Goal: Information Seeking & Learning: Check status

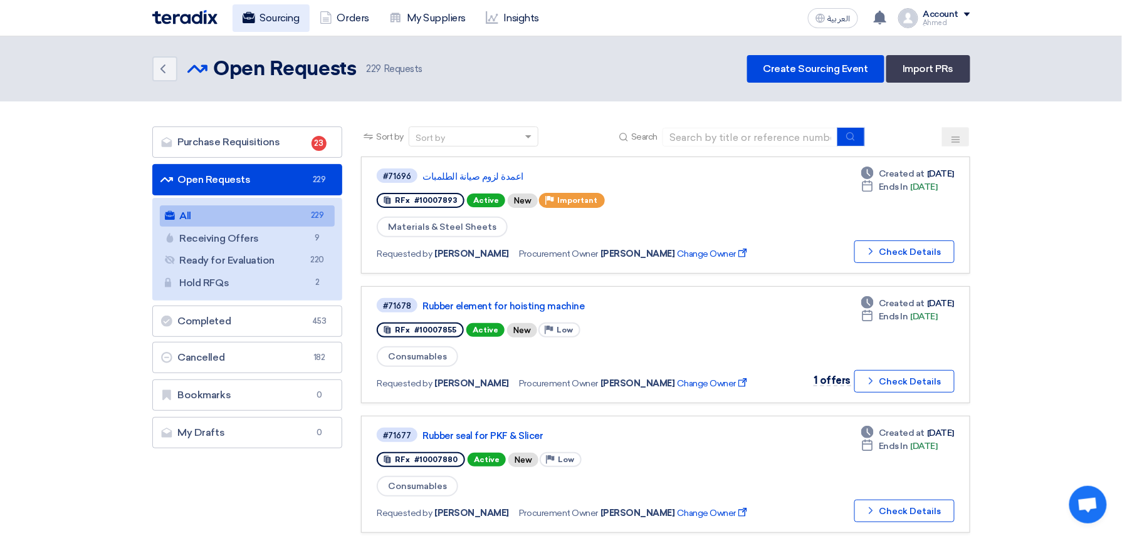
click at [273, 19] on link "Sourcing" at bounding box center [270, 18] width 77 height 28
click at [281, 21] on link "Sourcing" at bounding box center [270, 18] width 77 height 28
click at [279, 25] on link "Sourcing" at bounding box center [270, 18] width 77 height 28
click at [288, 13] on link "Sourcing" at bounding box center [270, 18] width 77 height 28
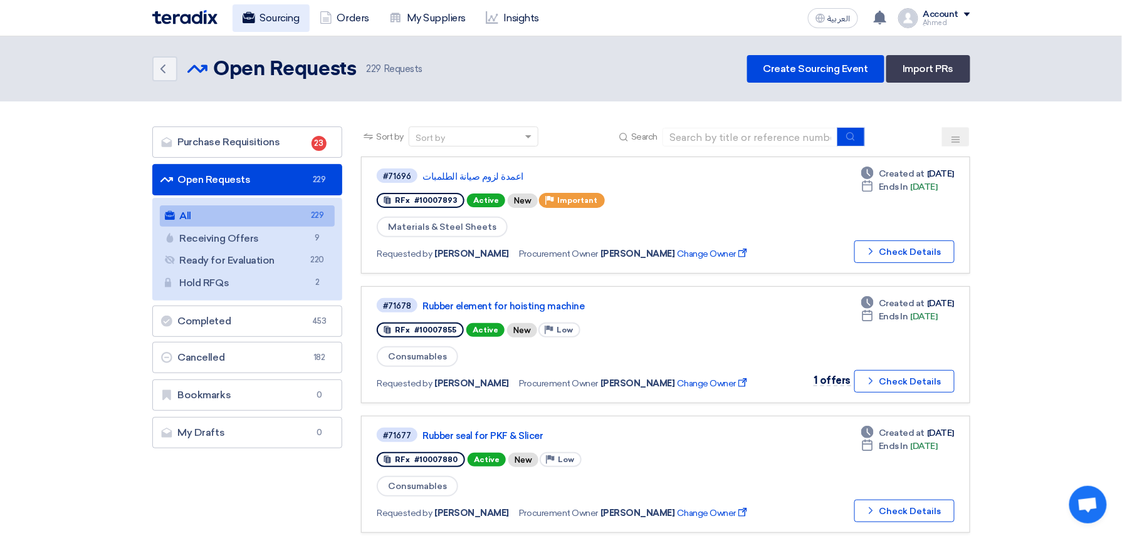
click at [288, 13] on link "Sourcing" at bounding box center [270, 18] width 77 height 28
click at [362, 18] on link "Orders" at bounding box center [345, 18] width 70 height 28
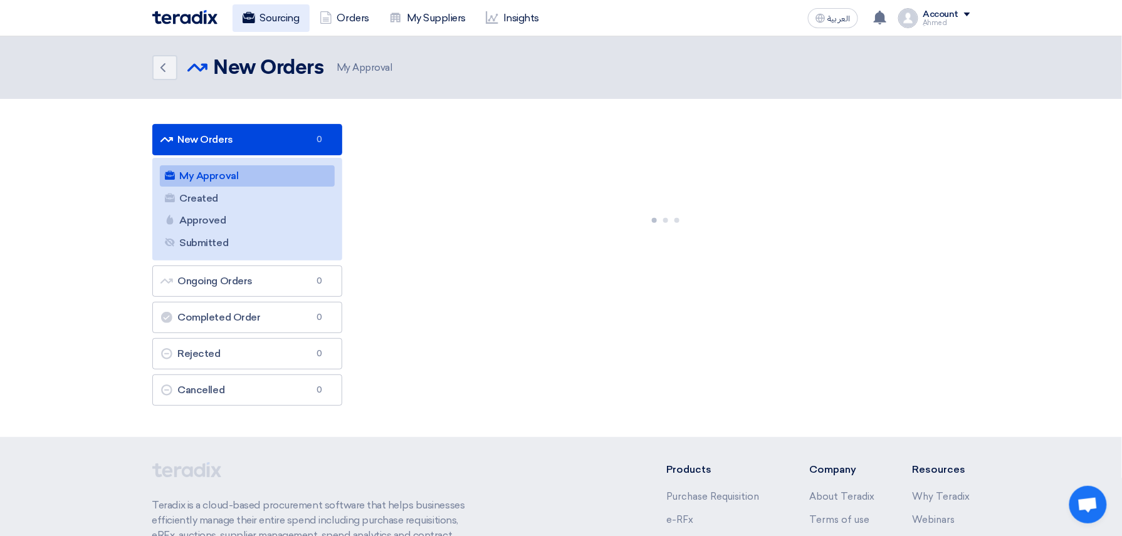
click at [278, 21] on link "Sourcing" at bounding box center [270, 18] width 77 height 28
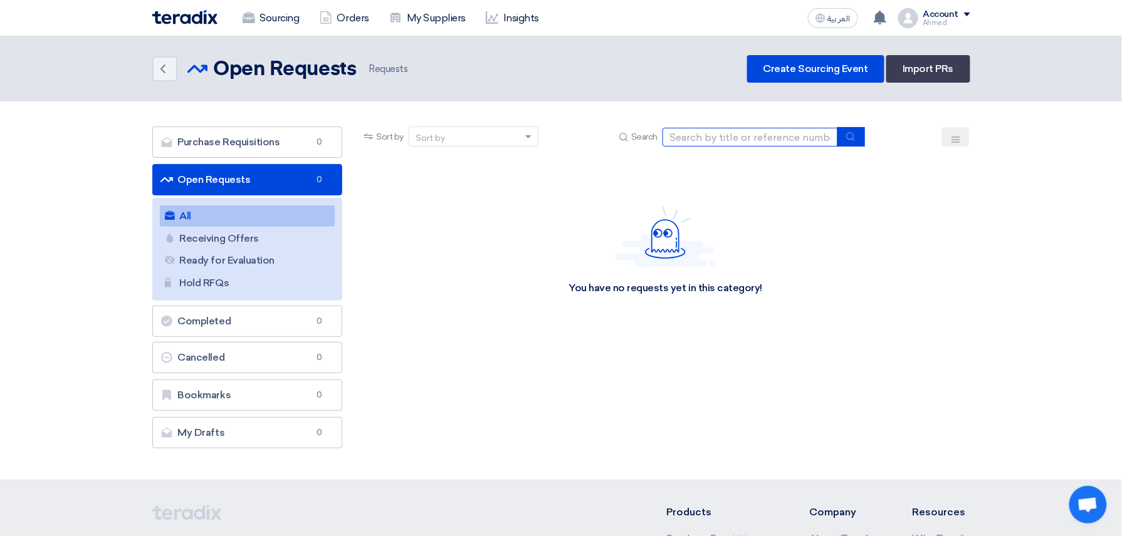
click at [744, 128] on input at bounding box center [749, 137] width 175 height 19
paste input "71676"
type input "71676"
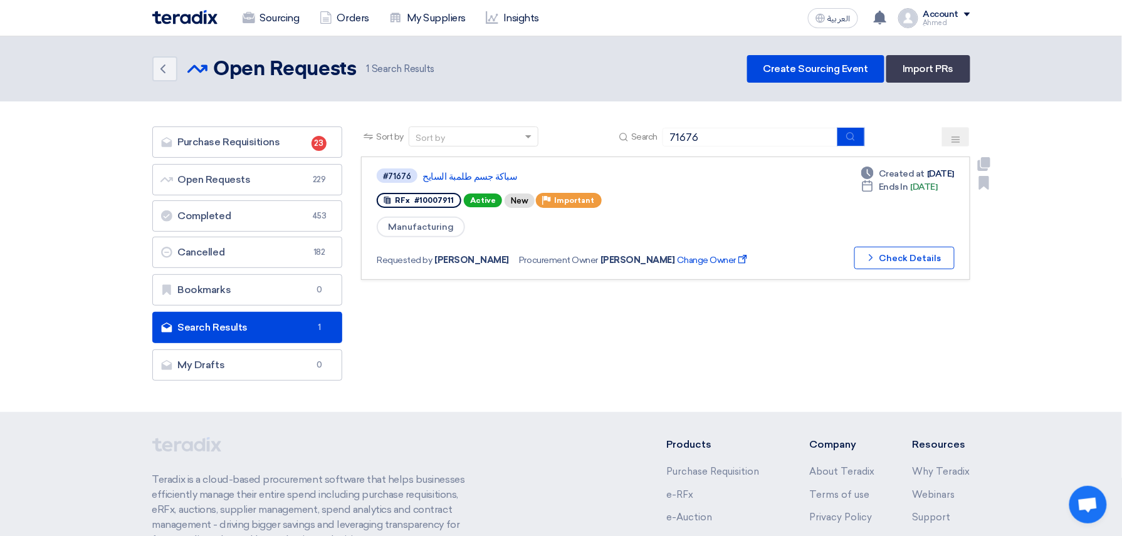
drag, startPoint x: 417, startPoint y: 179, endPoint x: 499, endPoint y: 166, distance: 83.1
click at [678, 211] on div "#71676 سباكة جسم طلمبة السايح RFx #10007911 Active New Priority Important Manuf…" at bounding box center [569, 218] width 385 height 102
drag, startPoint x: 516, startPoint y: 165, endPoint x: 422, endPoint y: 165, distance: 94.0
click at [422, 165] on link "#71676 سباكة جسم طلمبة السايح RFx #10007911 Active New Priority Important Manuf…" at bounding box center [665, 218] width 608 height 123
copy link "سباكة جسم طلمبة السايح"
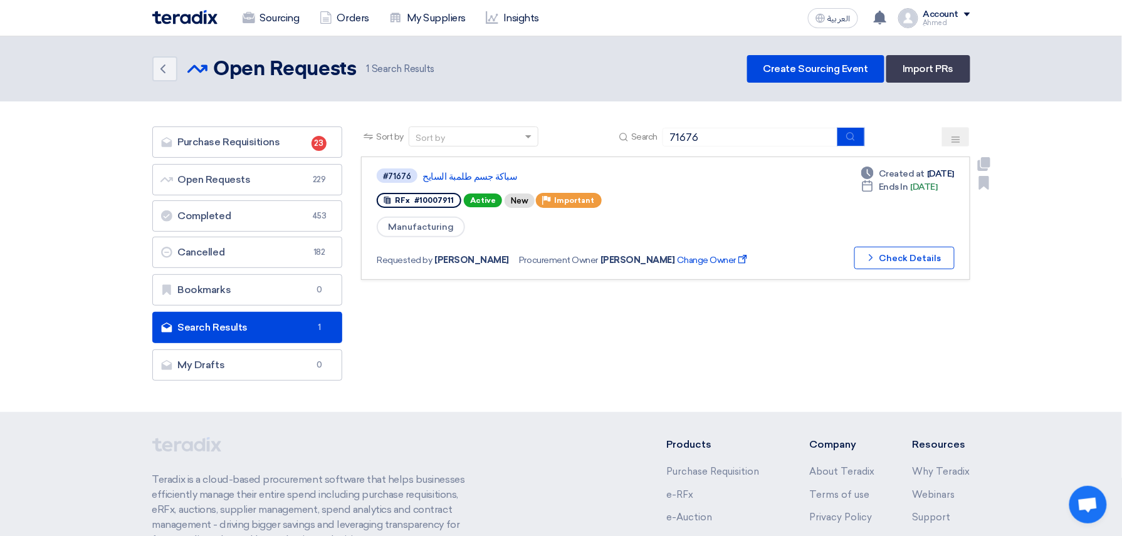
drag, startPoint x: 421, startPoint y: 173, endPoint x: 462, endPoint y: 173, distance: 41.4
drag, startPoint x: 462, startPoint y: 173, endPoint x: 672, endPoint y: 177, distance: 209.3
click at [672, 177] on link "سباكة جسم طلمبة السايح" at bounding box center [578, 176] width 313 height 11
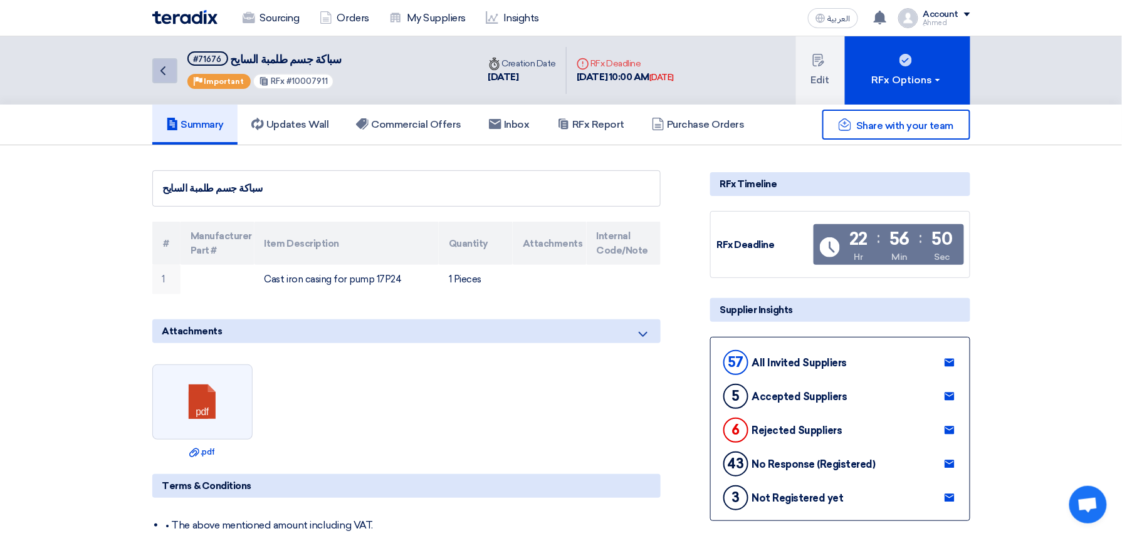
click at [164, 70] on icon "Back" at bounding box center [162, 70] width 15 height 15
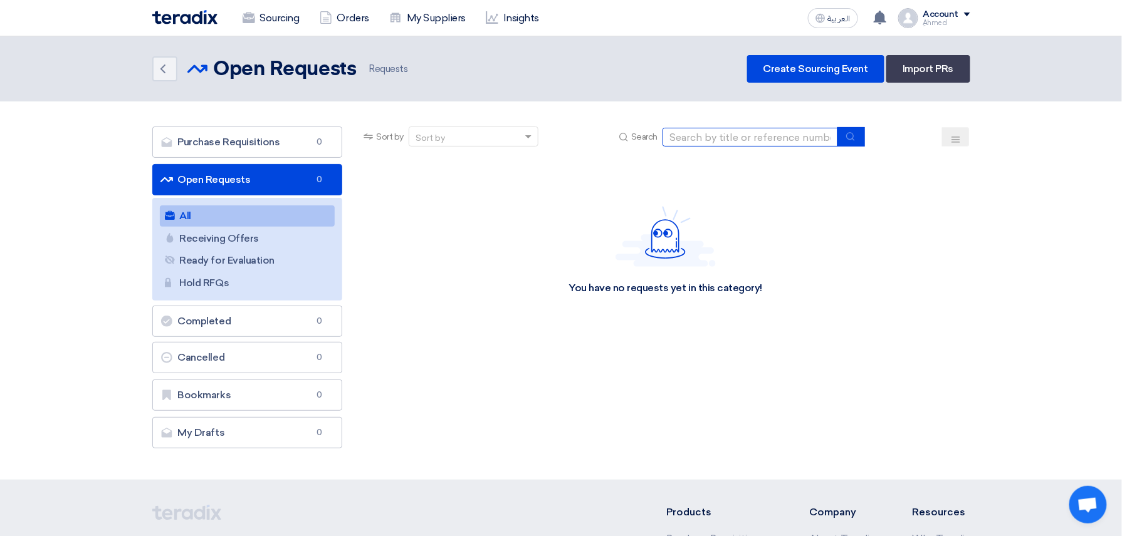
click at [738, 136] on input at bounding box center [749, 137] width 175 height 19
paste input "71678"
type input "71678"
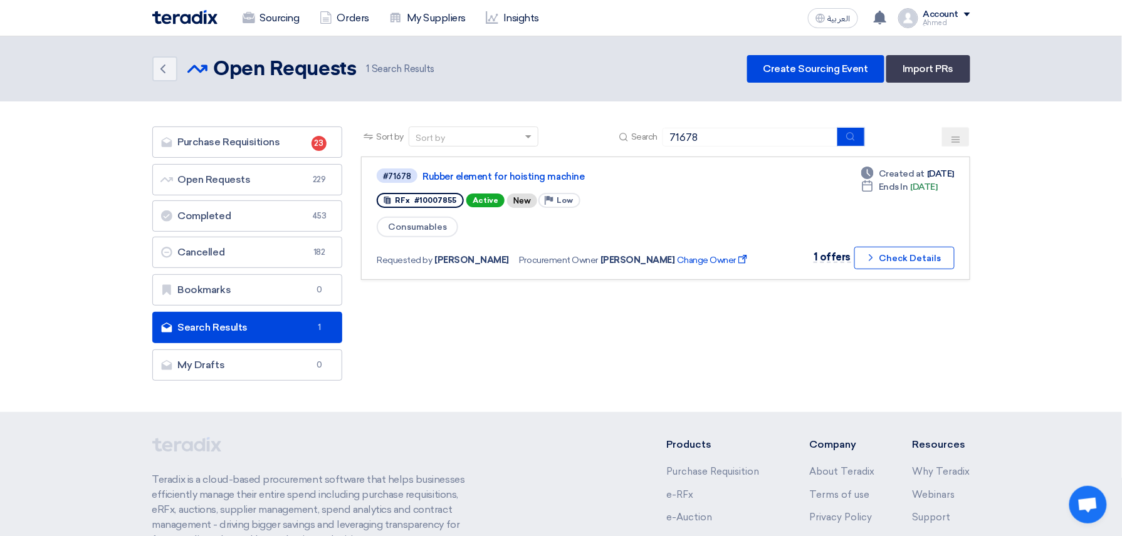
click at [514, 363] on div "Sort by Sort by Search 71678 Category Owner Type" at bounding box center [665, 257] width 627 height 261
click at [793, 332] on div "Sort by Sort by Search 71678 Category Owner Type" at bounding box center [665, 257] width 627 height 261
click at [279, 23] on link "Sourcing" at bounding box center [270, 18] width 77 height 28
